Goal: Register for event/course

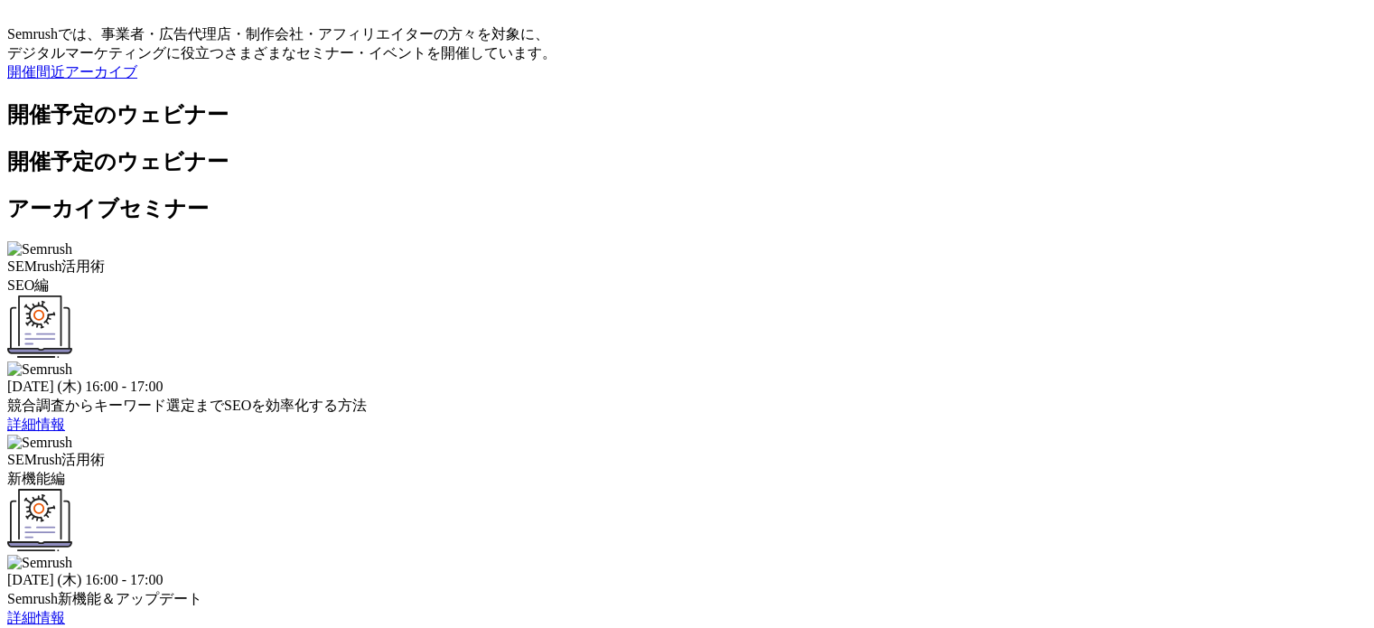
click at [65, 416] on link "詳細情報" at bounding box center [36, 423] width 58 height 15
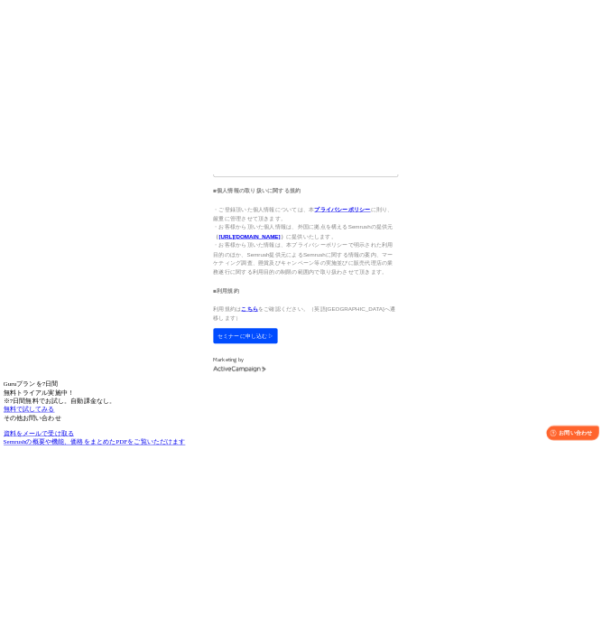
scroll to position [1987, 0]
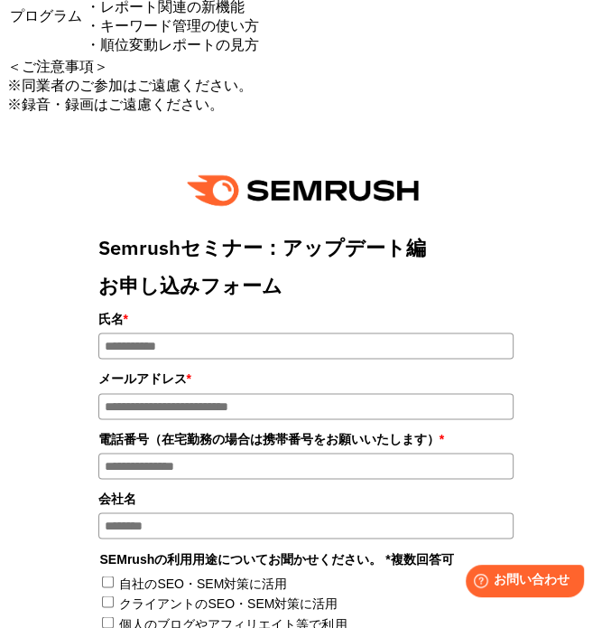
scroll to position [994, 0]
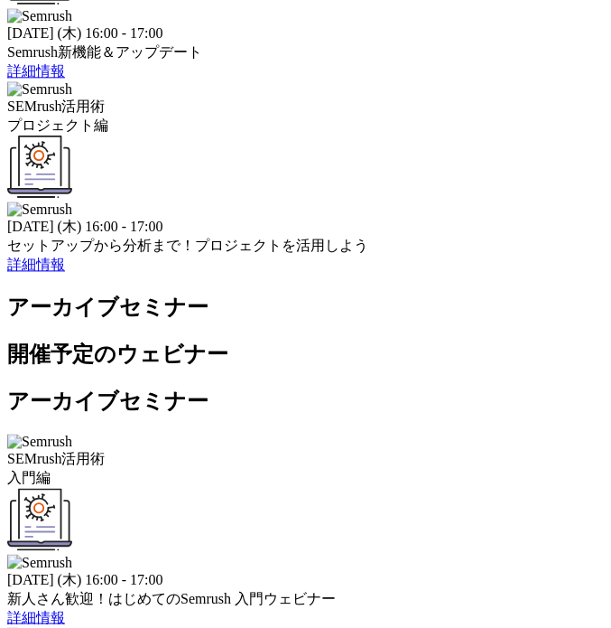
click at [65, 272] on span "詳細情報" at bounding box center [36, 264] width 58 height 15
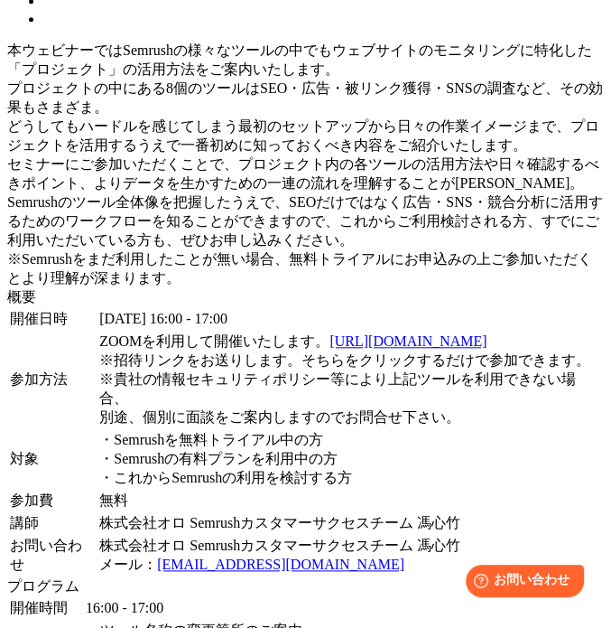
drag, startPoint x: 401, startPoint y: 393, endPoint x: 77, endPoint y: 352, distance: 326.8
click at [77, 430] on tr "対象 ・Semrushを無料トライアル中の方 ・Semrushの有料プランを利用中の方 ・これからSemrushの利用を検討する方" at bounding box center [305, 459] width 593 height 59
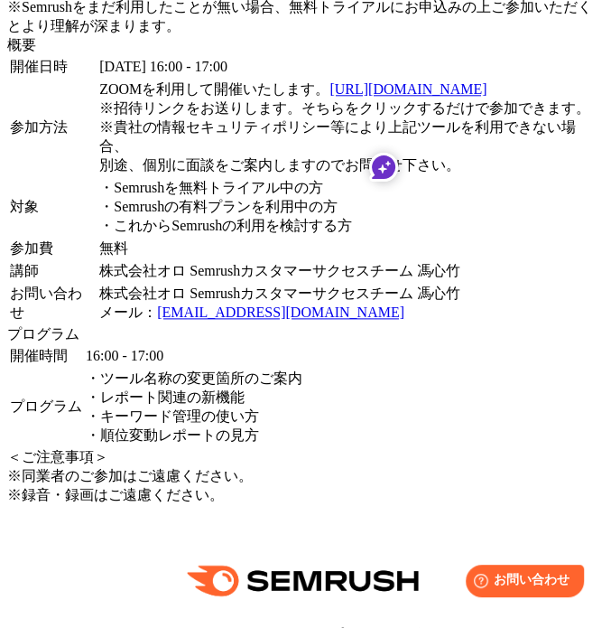
scroll to position [945, 0]
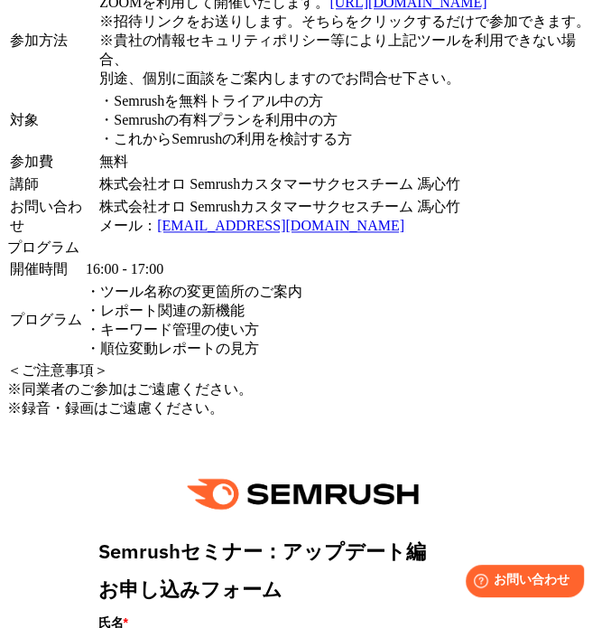
drag, startPoint x: 69, startPoint y: 350, endPoint x: 350, endPoint y: 402, distance: 286.6
click at [303, 359] on tr "プログラム ・ツール名称の変更箇所のご案内 ・レポート関連の新機能 ・キーワード管理の使い方 ・順位変動レポートの見方" at bounding box center [156, 321] width 294 height 78
copy tr "プログラム ・ツール名称の変更箇所のご案内 ・レポート関連の新機能 ・キーワード管理の使い方 ・順位変動レポートの見方"
